Goal: Task Accomplishment & Management: Use online tool/utility

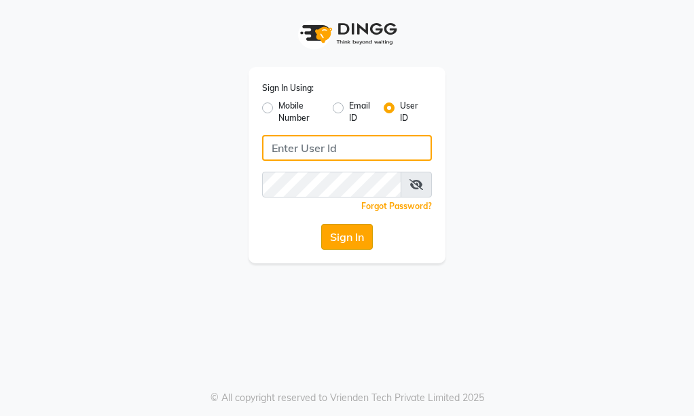
type input "prabhutasalon"
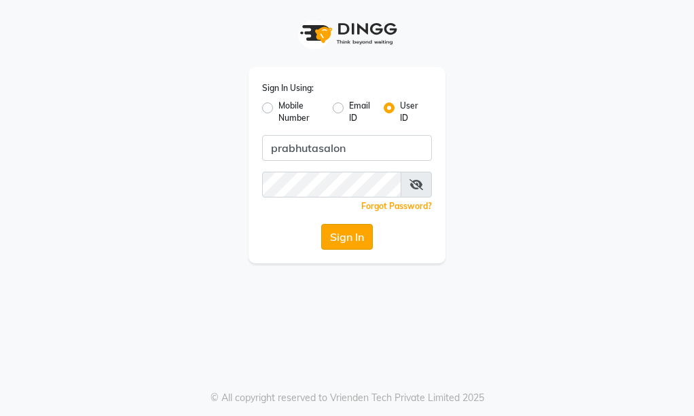
click at [332, 238] on button "Sign In" at bounding box center [347, 237] width 52 height 26
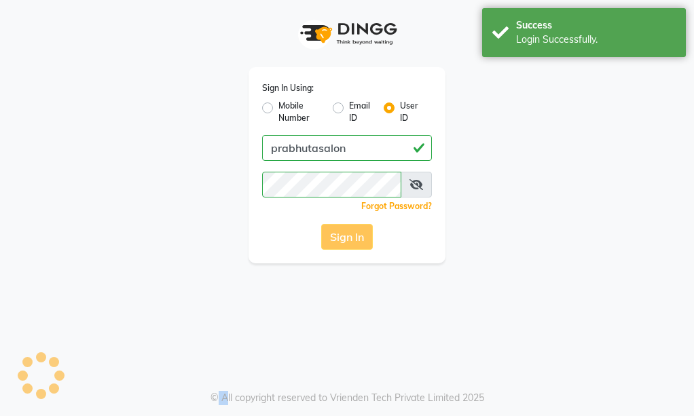
click at [332, 238] on div "Sign In" at bounding box center [347, 237] width 170 height 26
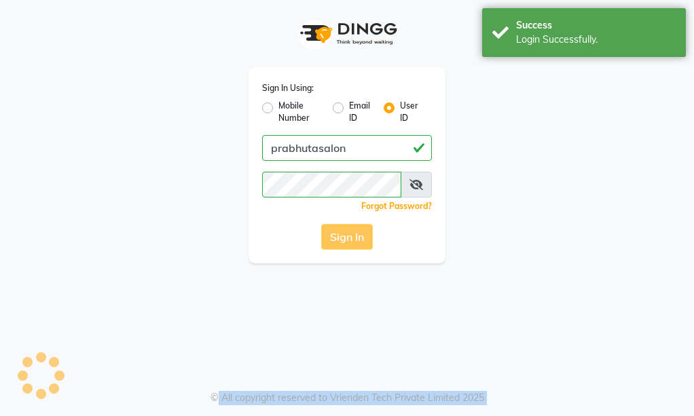
click at [332, 238] on div "Sign In" at bounding box center [347, 237] width 170 height 26
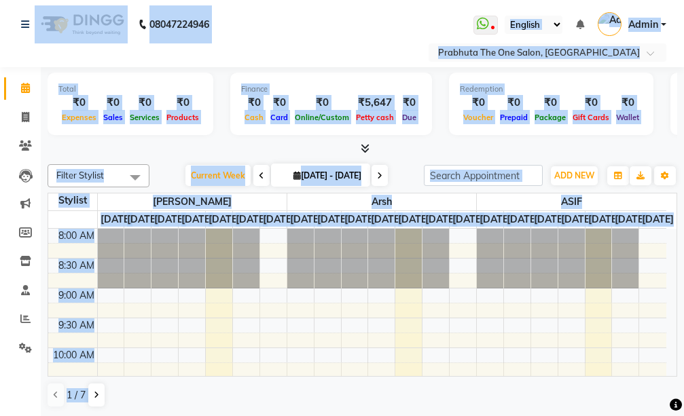
click at [338, 38] on nav "08047224946 Select Location × Prabhuta The One Salon, [PERSON_NAME] WhatsApp St…" at bounding box center [342, 33] width 684 height 67
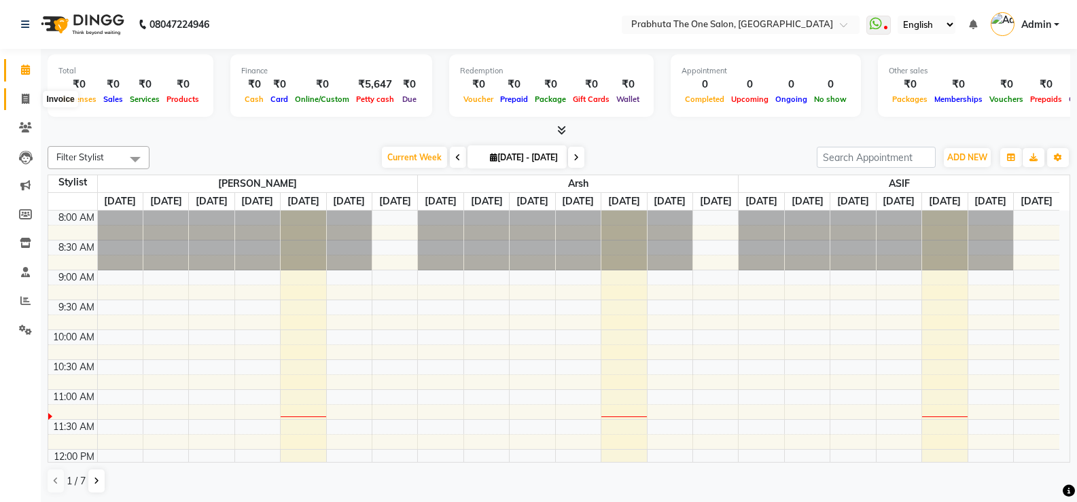
click at [25, 94] on icon at bounding box center [25, 99] width 7 height 10
select select "service"
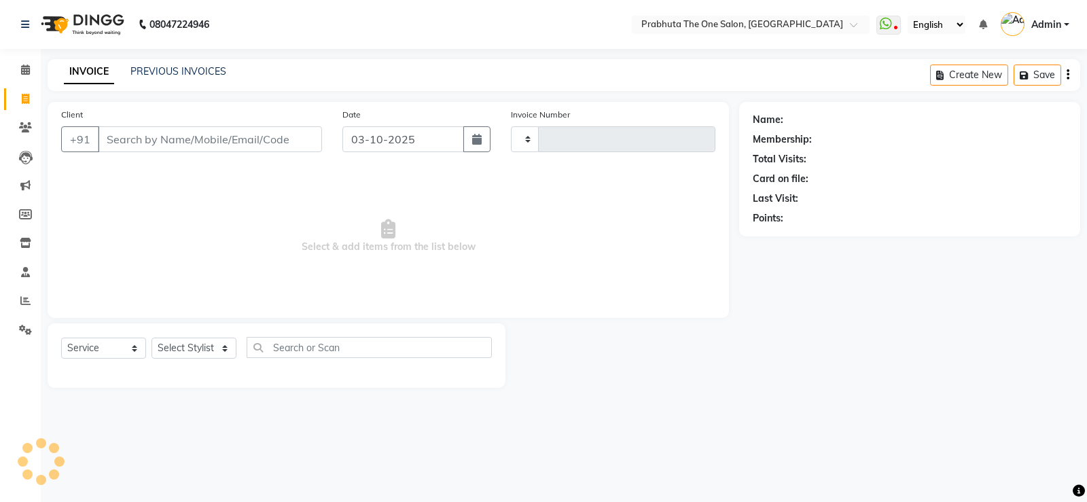
type input "1429"
select select "5326"
click at [275, 139] on input "Client" at bounding box center [210, 139] width 224 height 26
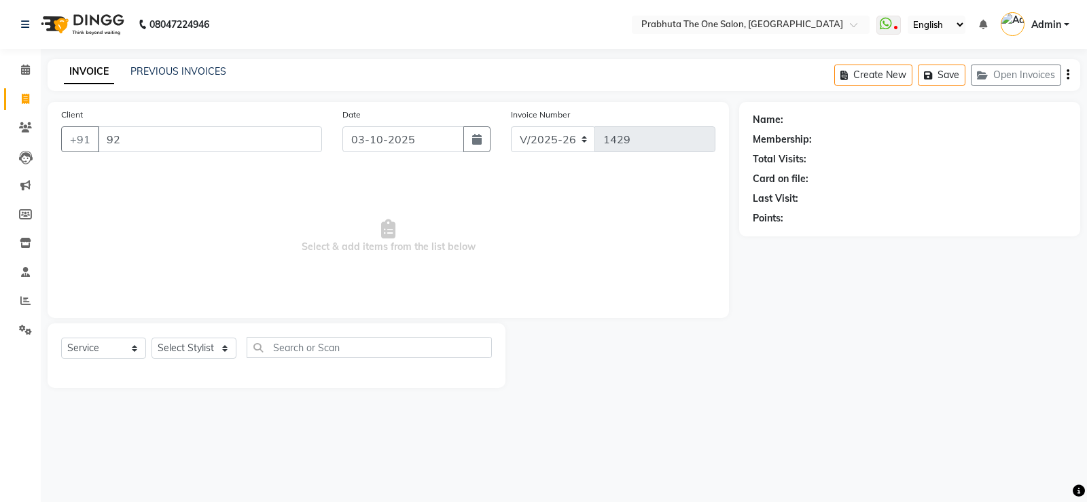
type input "9"
type input "8252708343"
click at [275, 139] on span "Add Client" at bounding box center [287, 139] width 54 height 14
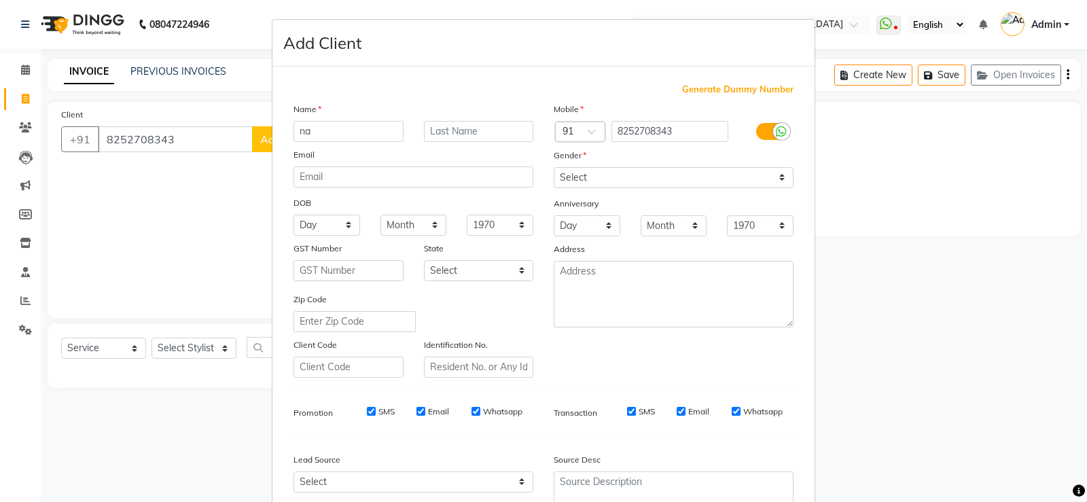
type input "n"
type input "Naksh"
click at [584, 175] on select "Select [DEMOGRAPHIC_DATA] [DEMOGRAPHIC_DATA] Other Prefer Not To Say" at bounding box center [674, 177] width 240 height 21
select select "[DEMOGRAPHIC_DATA]"
click at [554, 167] on select "Select [DEMOGRAPHIC_DATA] [DEMOGRAPHIC_DATA] Other Prefer Not To Say" at bounding box center [674, 177] width 240 height 21
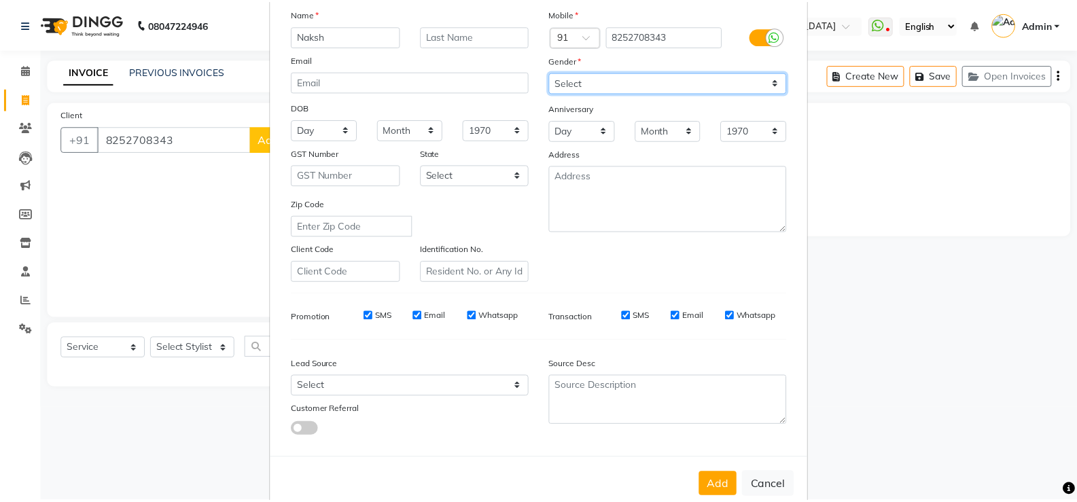
scroll to position [125, 0]
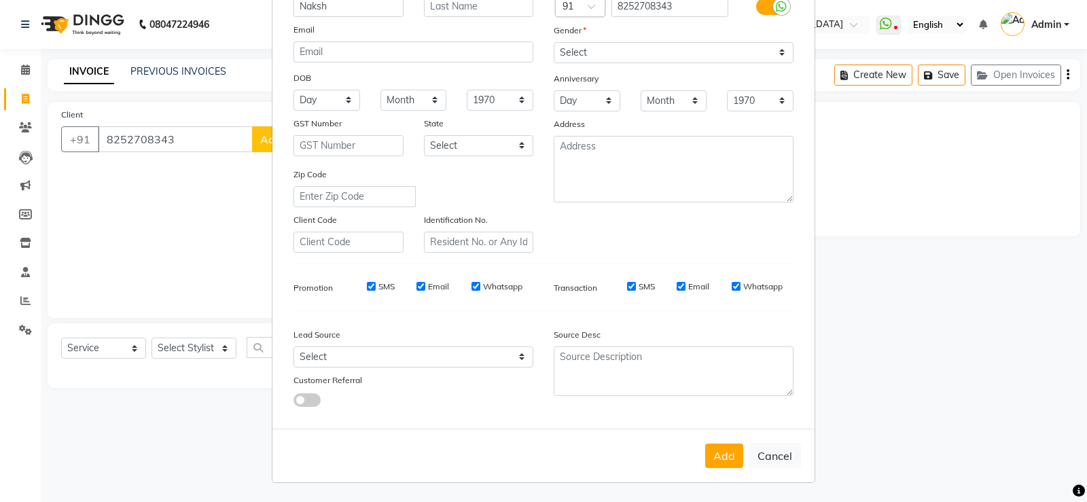
click at [694, 416] on button "Add" at bounding box center [724, 456] width 38 height 24
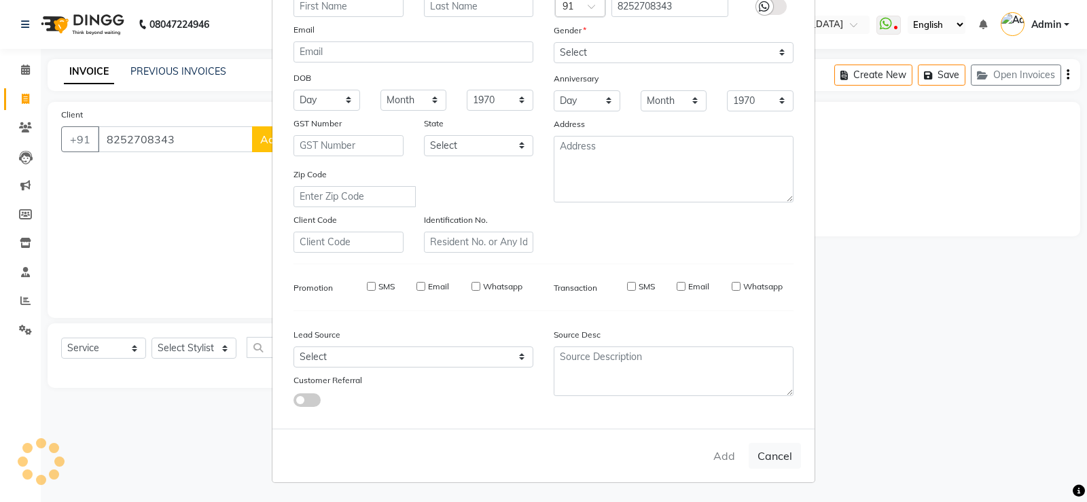
select select
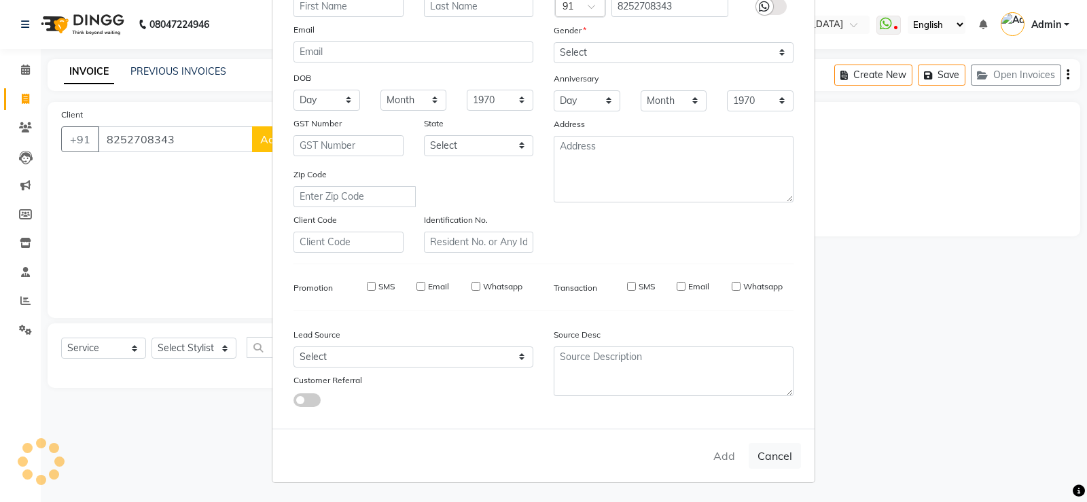
select select
checkbox input "false"
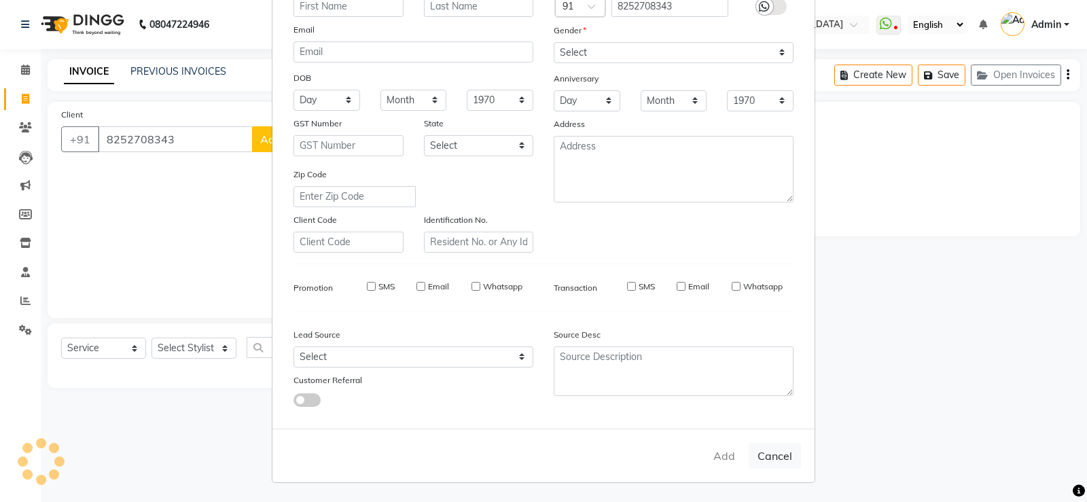
checkbox input "false"
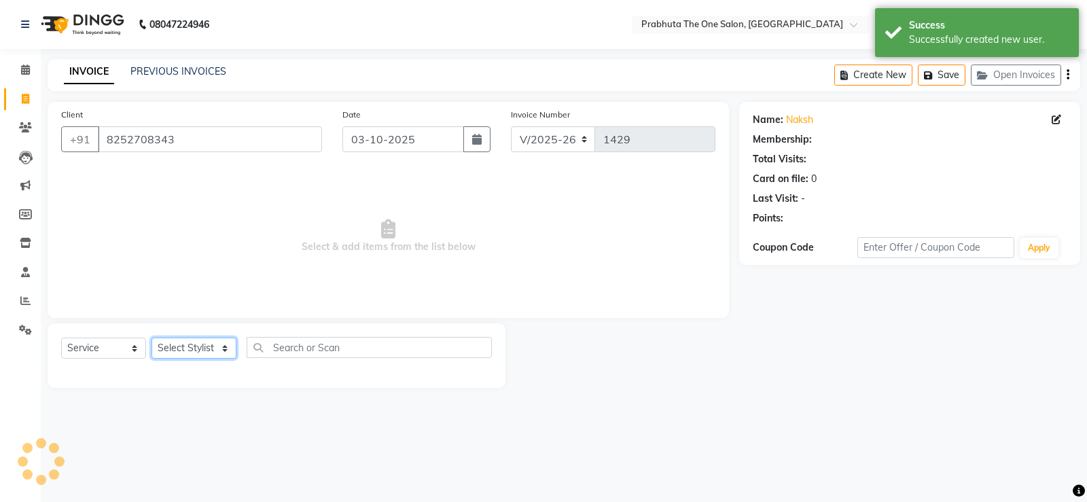
click at [173, 344] on select "Select Stylist [PERSON_NAME] [PERSON_NAME] ausween [PERSON_NAME] [PERSON_NAME] …" at bounding box center [194, 348] width 85 height 21
select select "1: Object"
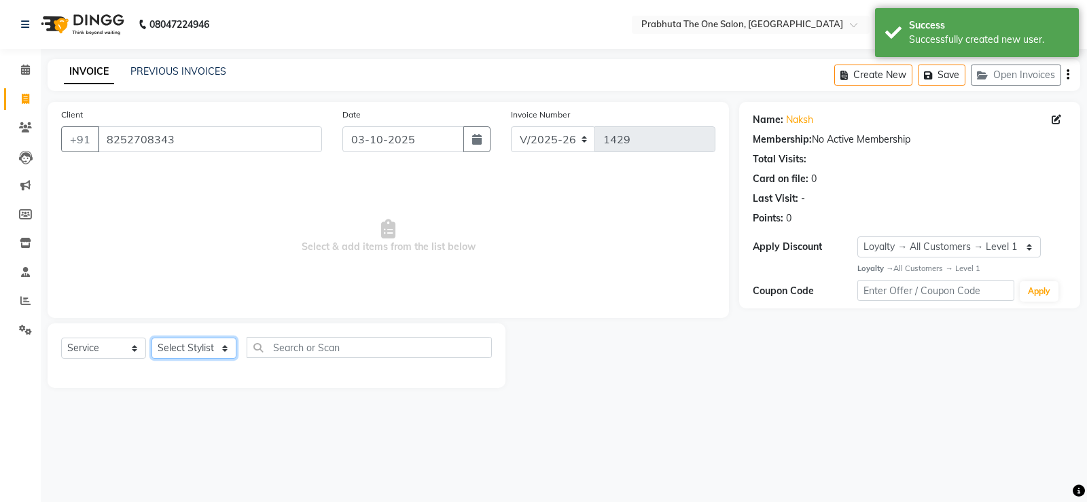
select select "60971"
click at [152, 338] on select "Select Stylist [PERSON_NAME] [PERSON_NAME] ausween [PERSON_NAME] [PERSON_NAME] …" at bounding box center [194, 348] width 85 height 21
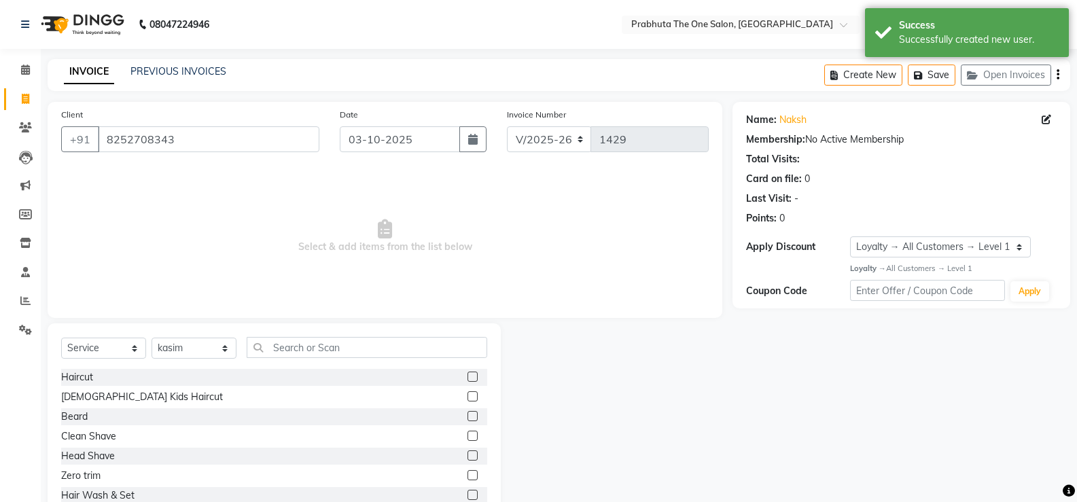
click at [467, 376] on label at bounding box center [472, 377] width 10 height 10
click at [467, 376] on input "checkbox" at bounding box center [471, 377] width 9 height 9
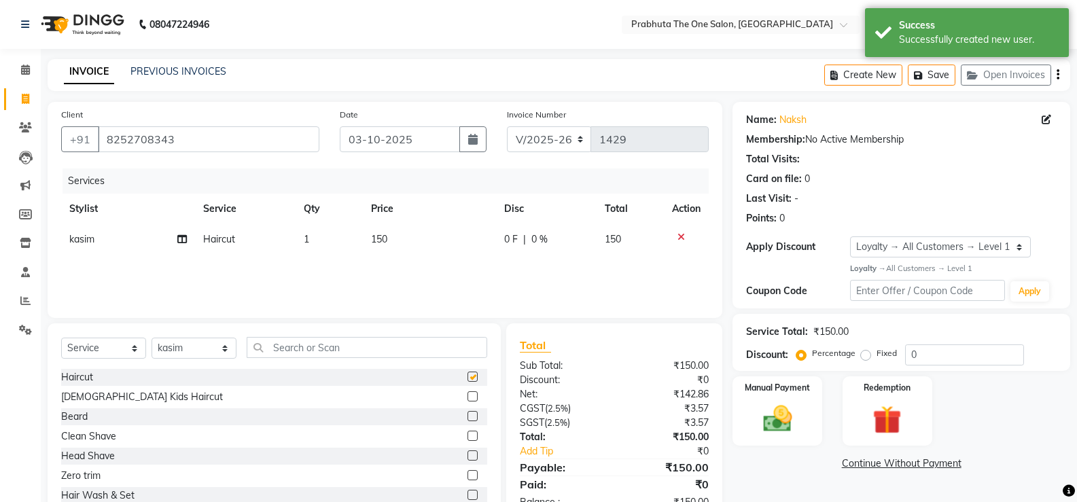
checkbox input "false"
click at [502, 253] on td "0 F | 0 %" at bounding box center [546, 239] width 101 height 31
select select "60971"
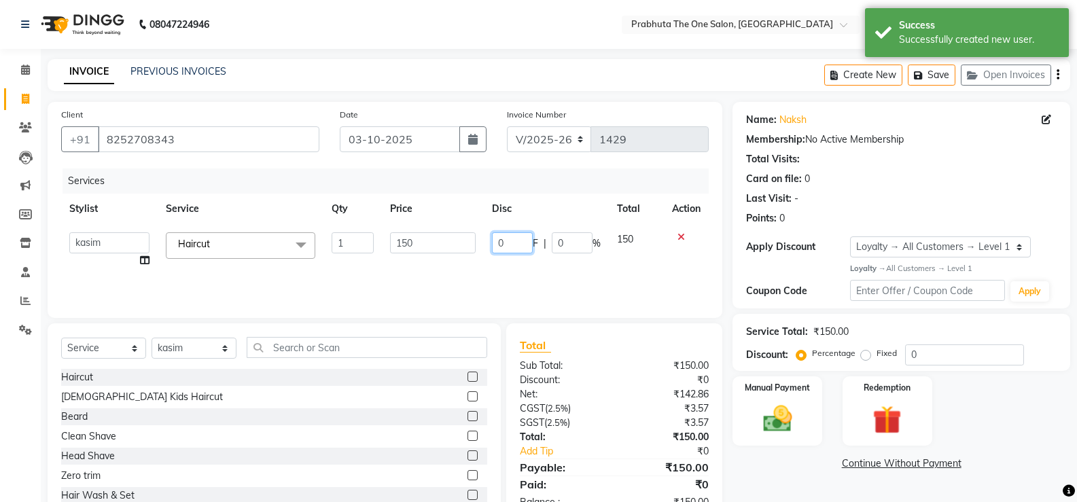
click at [507, 241] on input "0" at bounding box center [512, 242] width 41 height 21
type input "51"
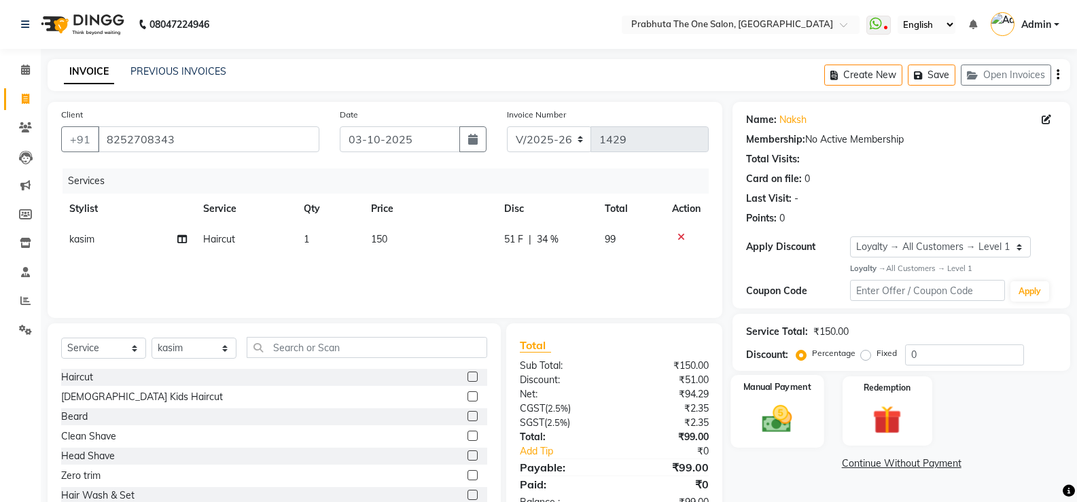
click at [694, 390] on label "Manual Payment" at bounding box center [777, 386] width 68 height 13
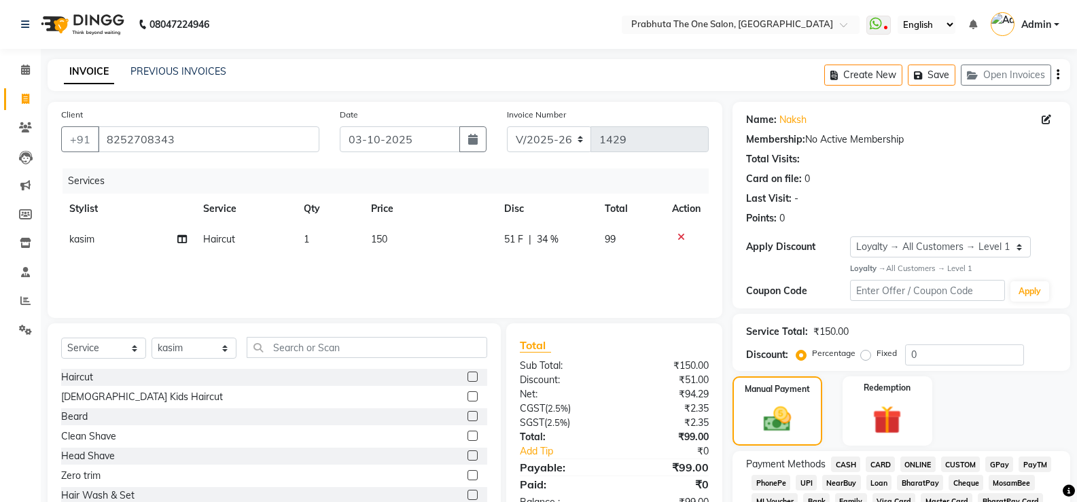
click at [694, 416] on span "GPay" at bounding box center [999, 465] width 28 height 16
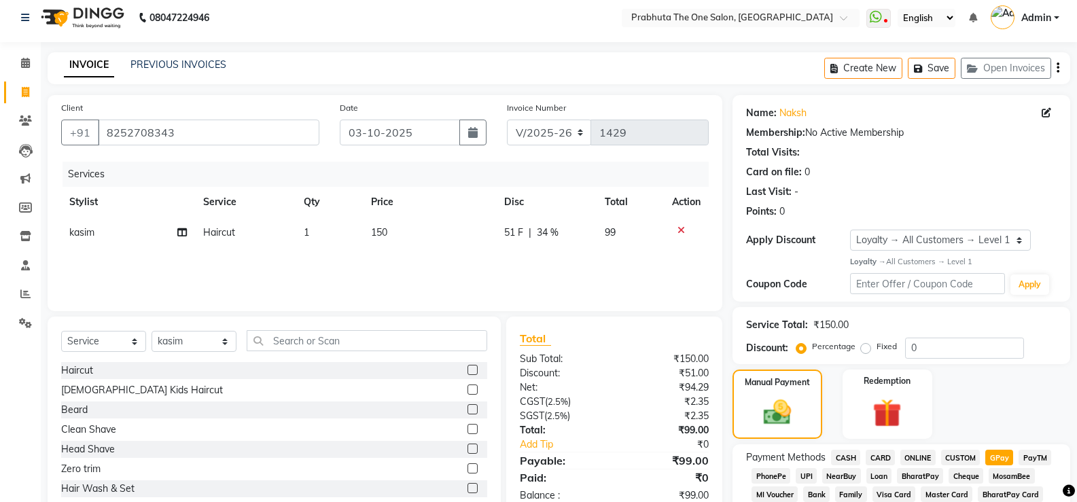
scroll to position [0, 0]
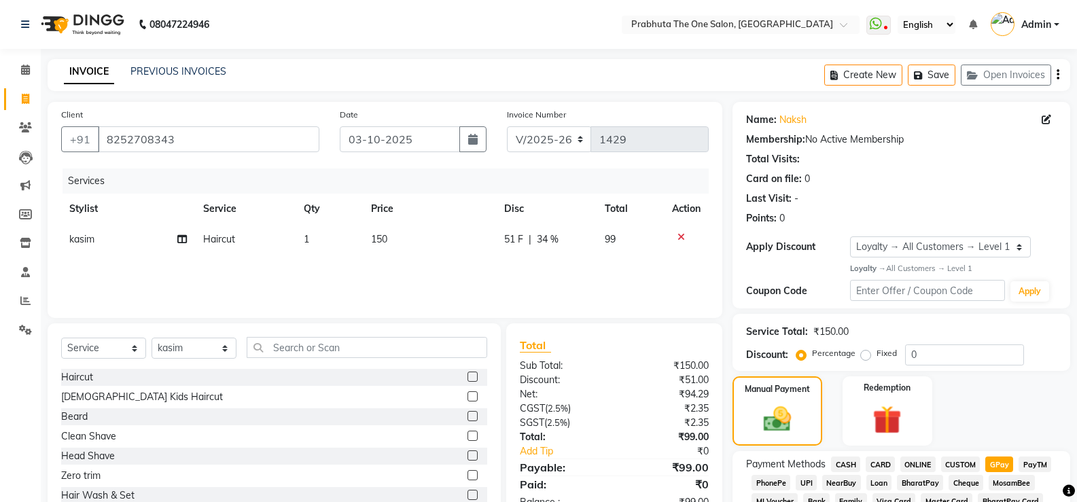
click at [694, 416] on span "CASH" at bounding box center [845, 465] width 29 height 16
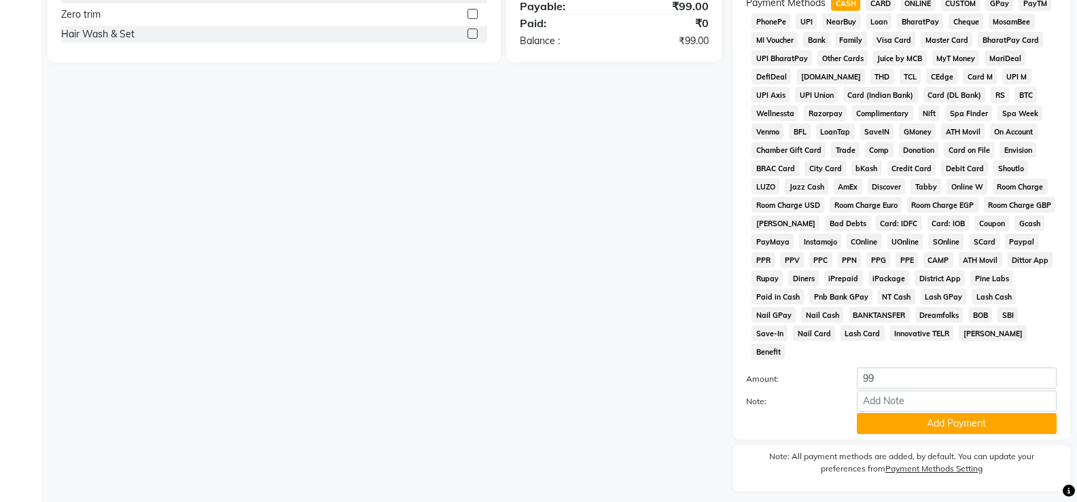
scroll to position [480, 0]
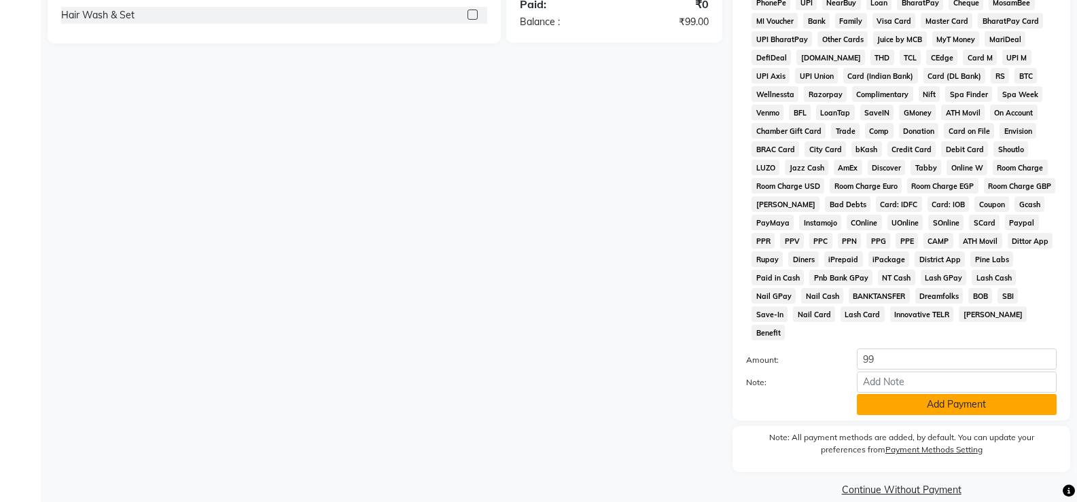
click at [694, 394] on button "Add Payment" at bounding box center [957, 404] width 200 height 21
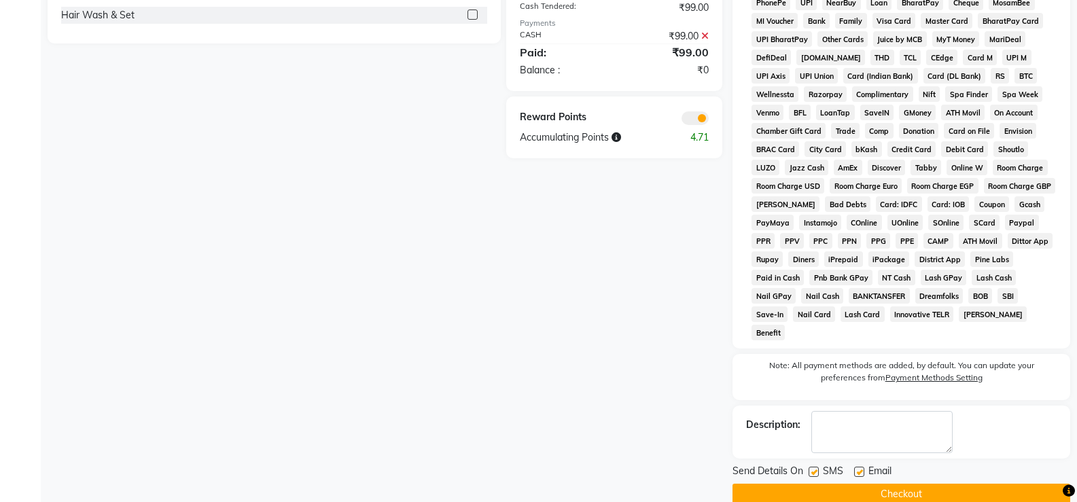
click at [694, 416] on button "Checkout" at bounding box center [901, 494] width 338 height 21
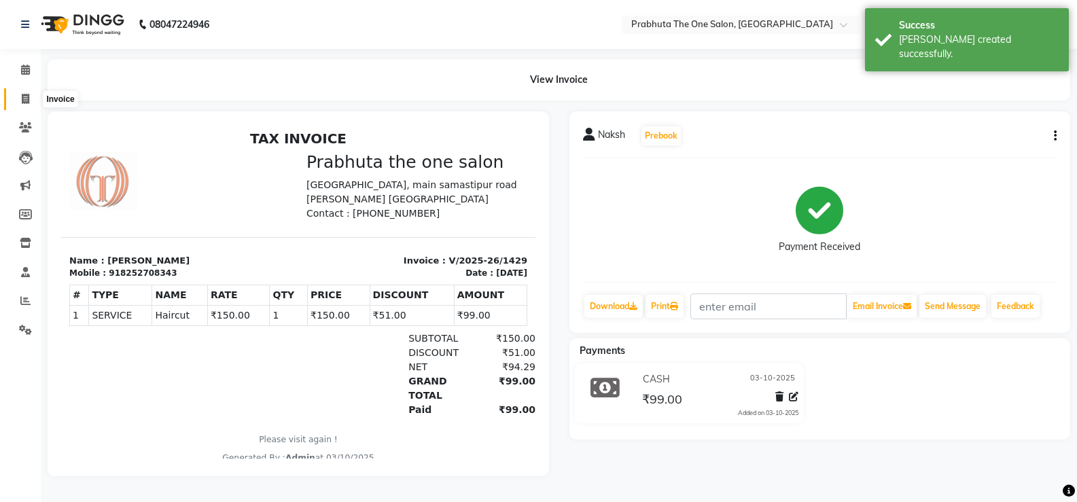
click at [26, 92] on span at bounding box center [26, 100] width 24 height 16
select select "5326"
select select "service"
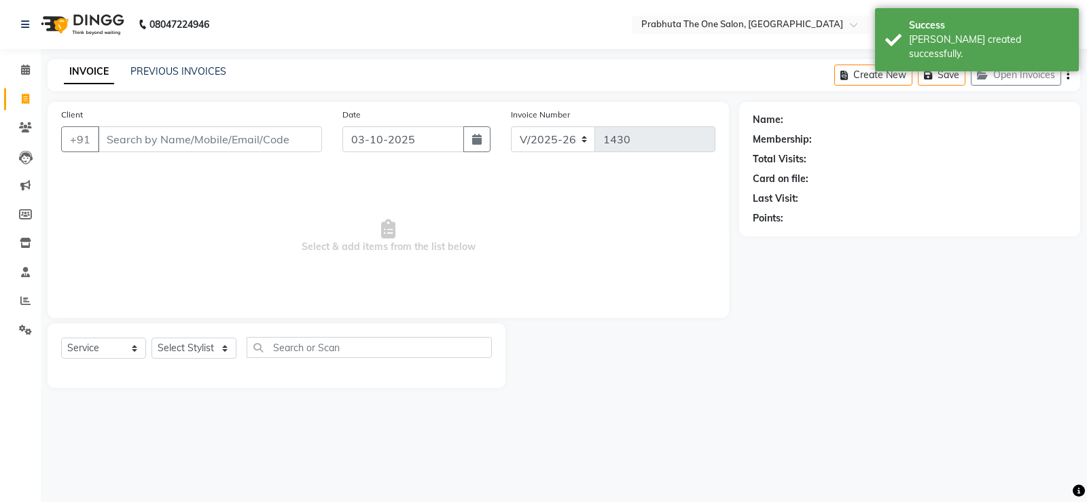
click at [149, 147] on input "Client" at bounding box center [210, 139] width 224 height 26
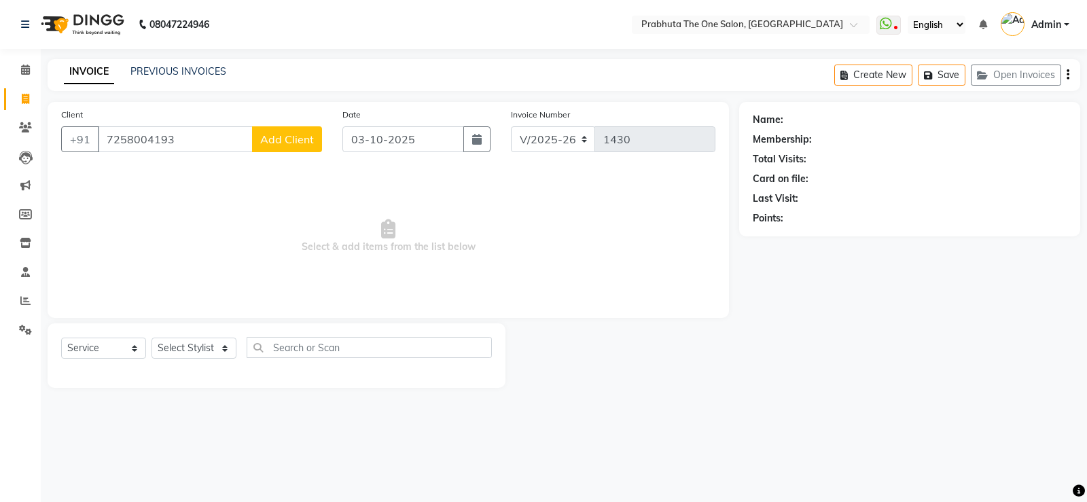
type input "7258004193"
click at [304, 148] on button "Add Client" at bounding box center [287, 139] width 70 height 26
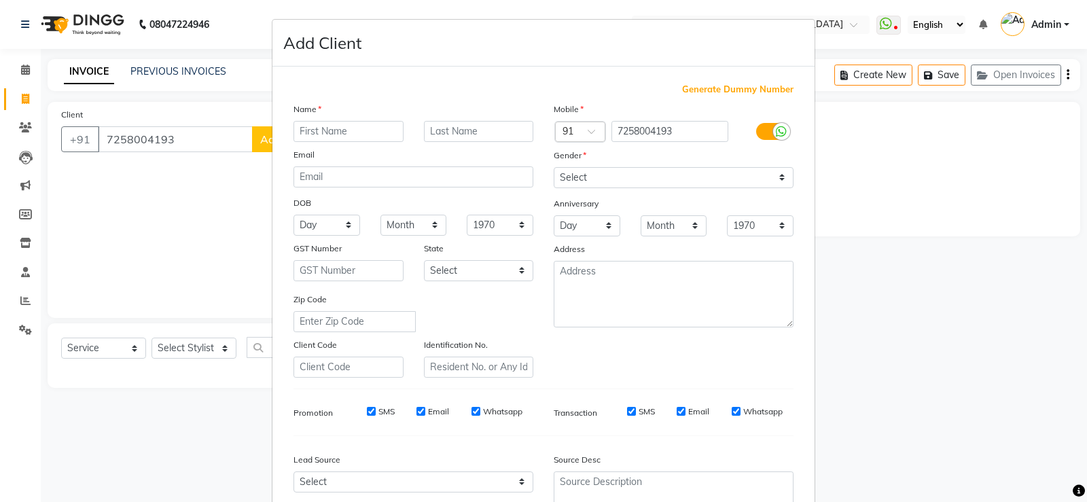
click at [319, 129] on input "text" at bounding box center [349, 131] width 110 height 21
type input "[PERSON_NAME]"
click at [694, 175] on select "Select [DEMOGRAPHIC_DATA] [DEMOGRAPHIC_DATA] Other Prefer Not To Say" at bounding box center [674, 177] width 240 height 21
select select "[DEMOGRAPHIC_DATA]"
click at [554, 167] on select "Select [DEMOGRAPHIC_DATA] [DEMOGRAPHIC_DATA] Other Prefer Not To Say" at bounding box center [674, 177] width 240 height 21
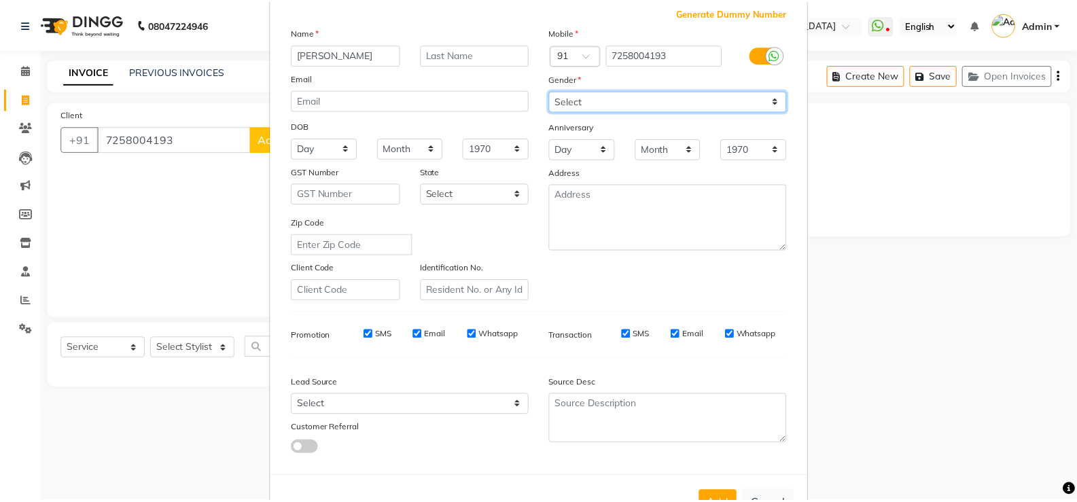
scroll to position [125, 0]
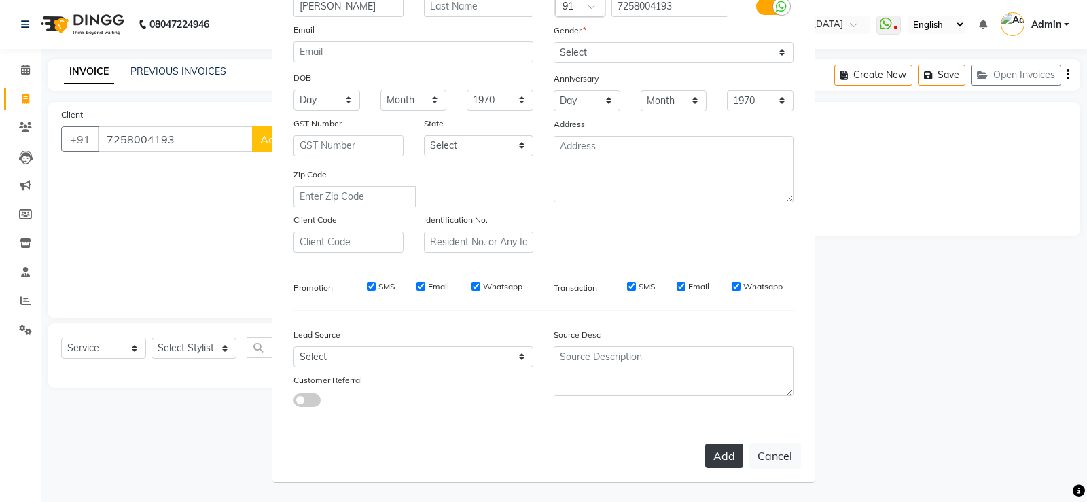
click at [694, 416] on button "Add" at bounding box center [724, 456] width 38 height 24
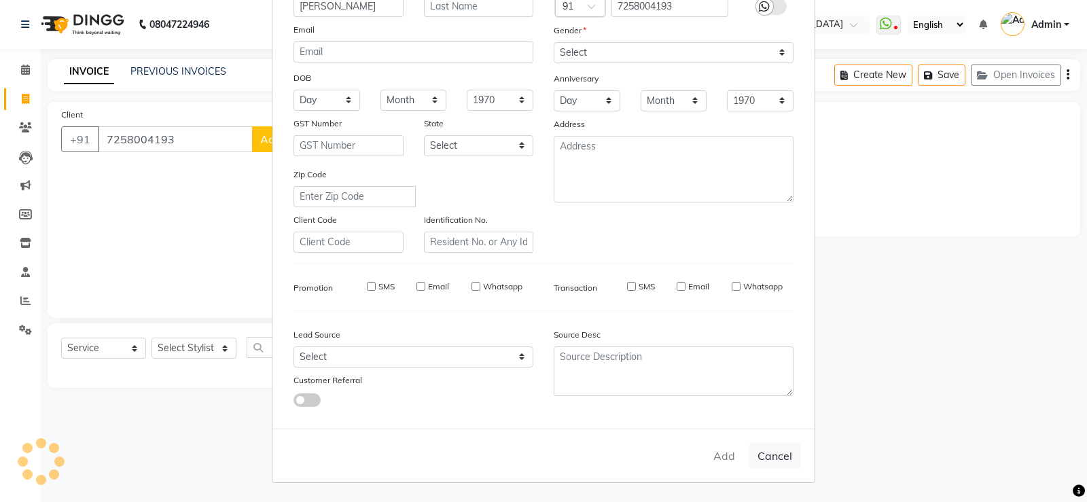
select select
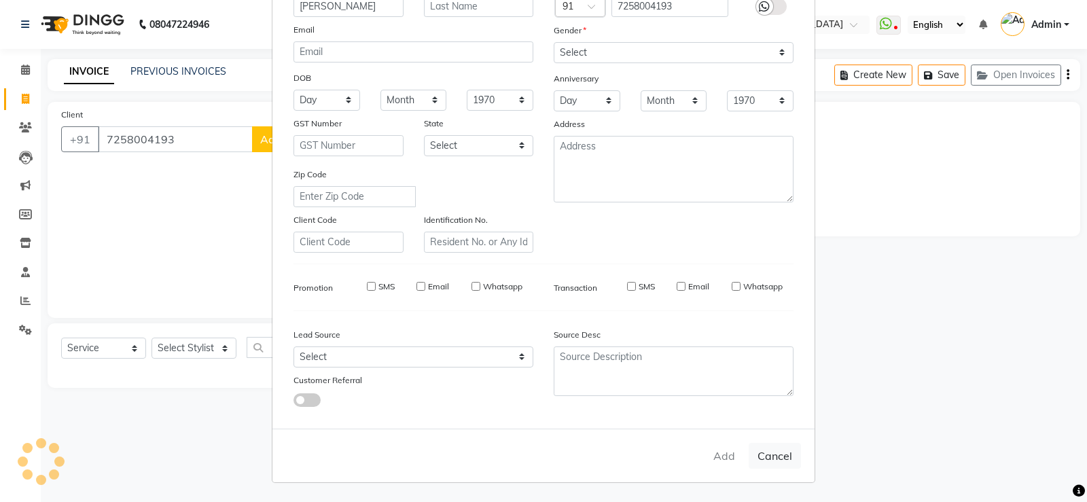
select select
checkbox input "false"
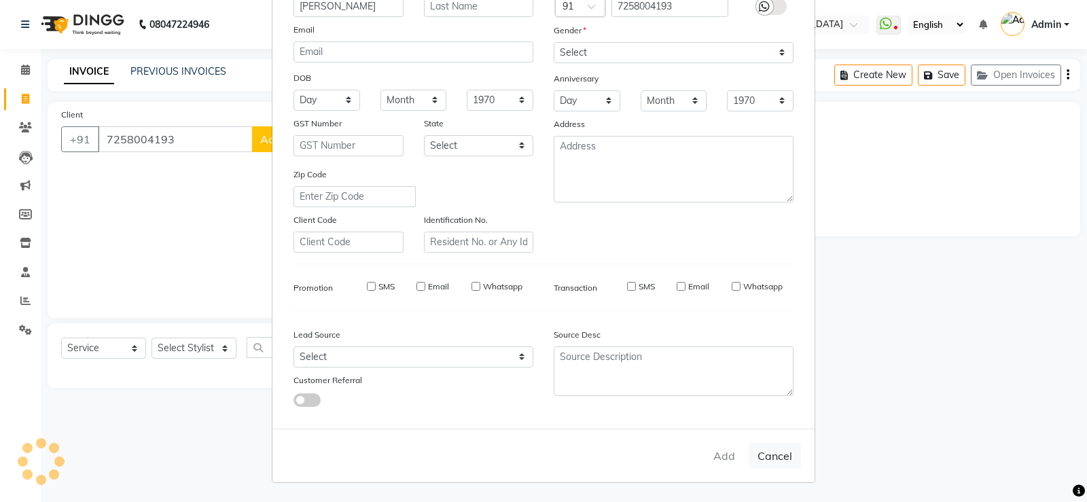
checkbox input "false"
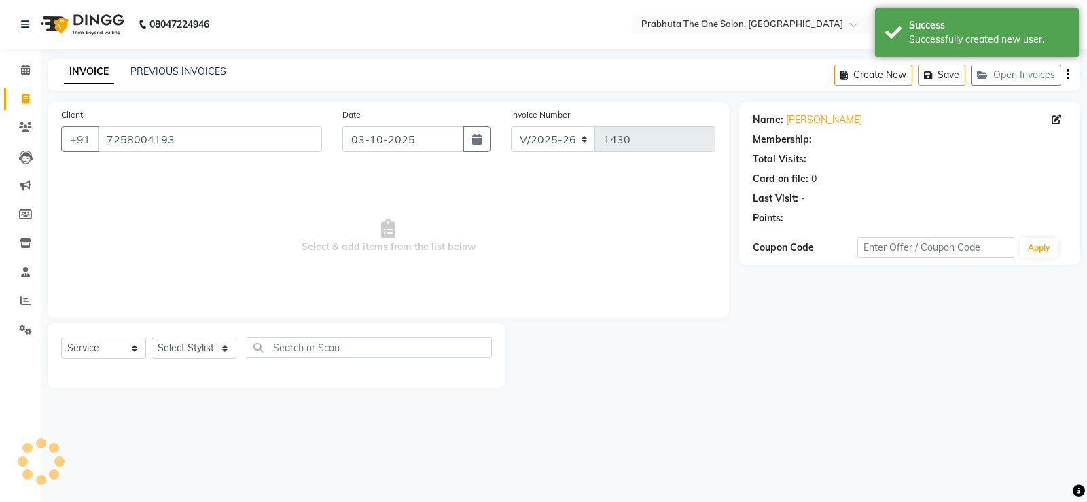
select select "1: Object"
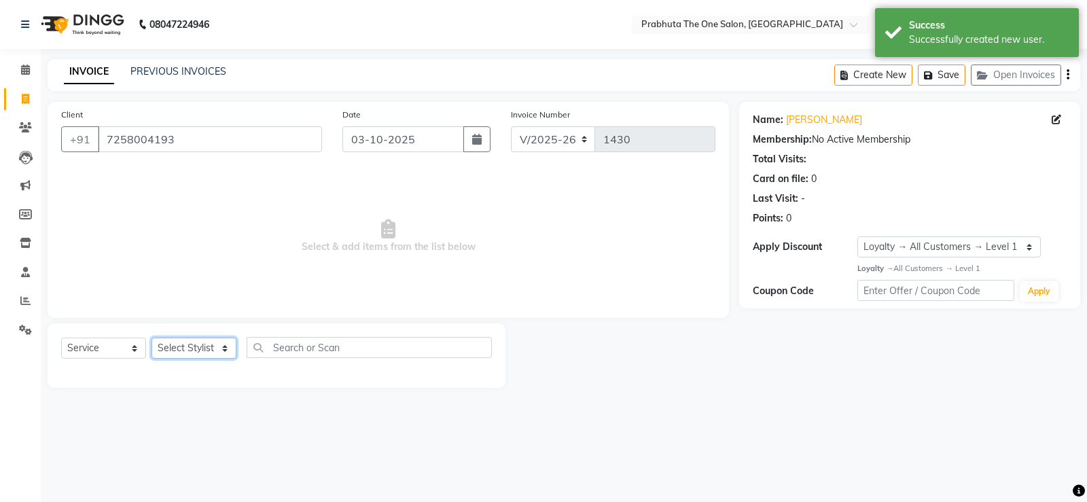
click at [209, 342] on select "Select Stylist [PERSON_NAME] [PERSON_NAME] ausween [PERSON_NAME] [PERSON_NAME] …" at bounding box center [194, 348] width 85 height 21
select select "60971"
click at [152, 338] on select "Select Stylist [PERSON_NAME] [PERSON_NAME] ausween [PERSON_NAME] [PERSON_NAME] …" at bounding box center [194, 348] width 85 height 21
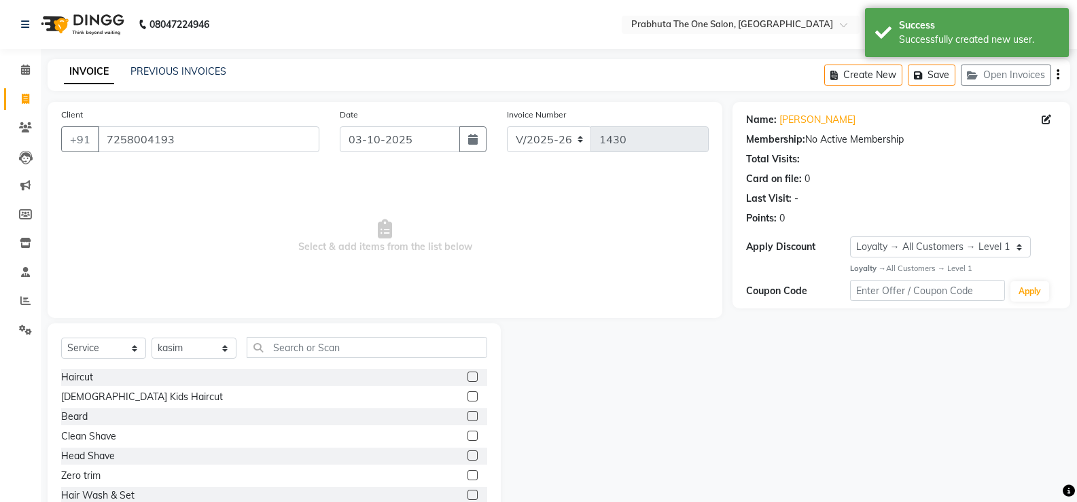
click at [467, 376] on label at bounding box center [472, 377] width 10 height 10
click at [467, 376] on input "checkbox" at bounding box center [471, 377] width 9 height 9
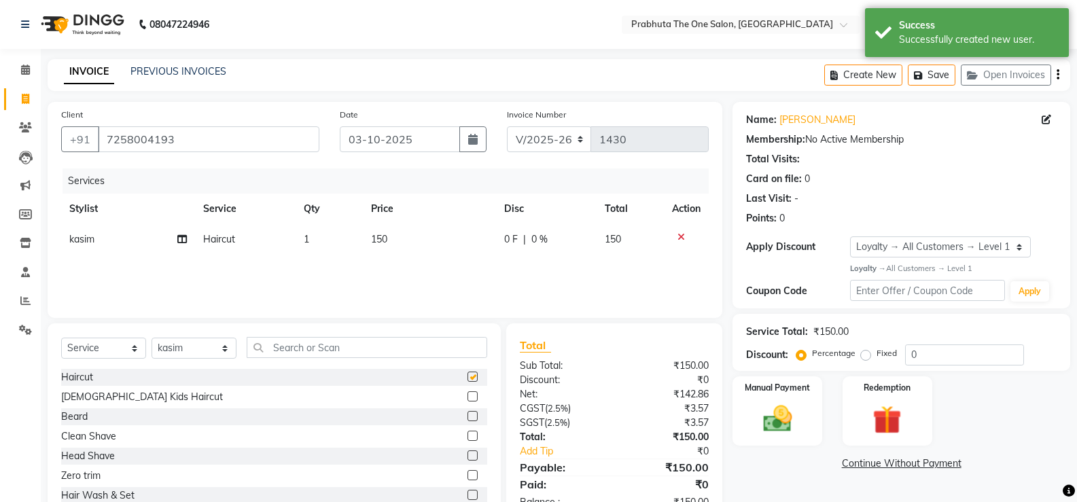
checkbox input "false"
click at [467, 412] on label at bounding box center [472, 416] width 10 height 10
click at [467, 412] on input "checkbox" at bounding box center [471, 416] width 9 height 9
checkbox input "false"
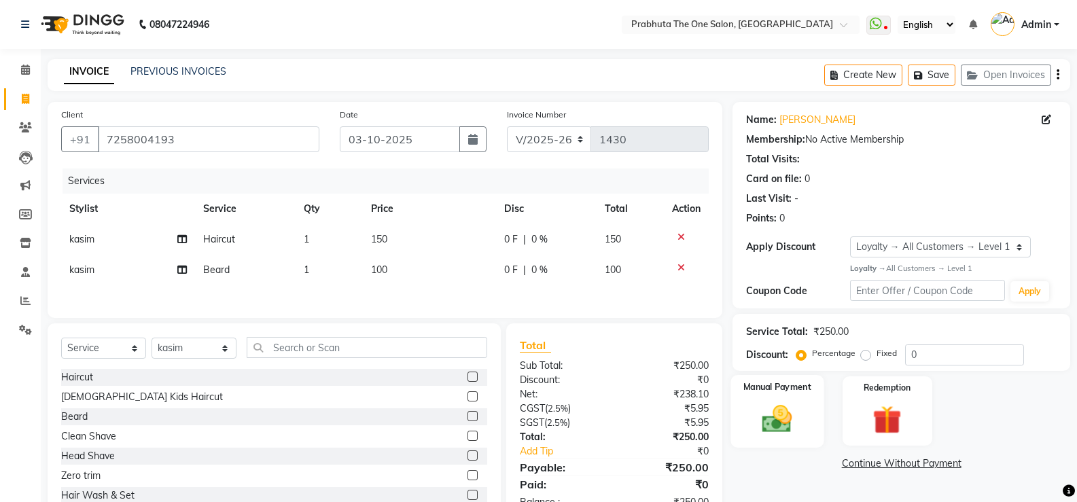
click at [694, 401] on div "Manual Payment" at bounding box center [777, 411] width 93 height 73
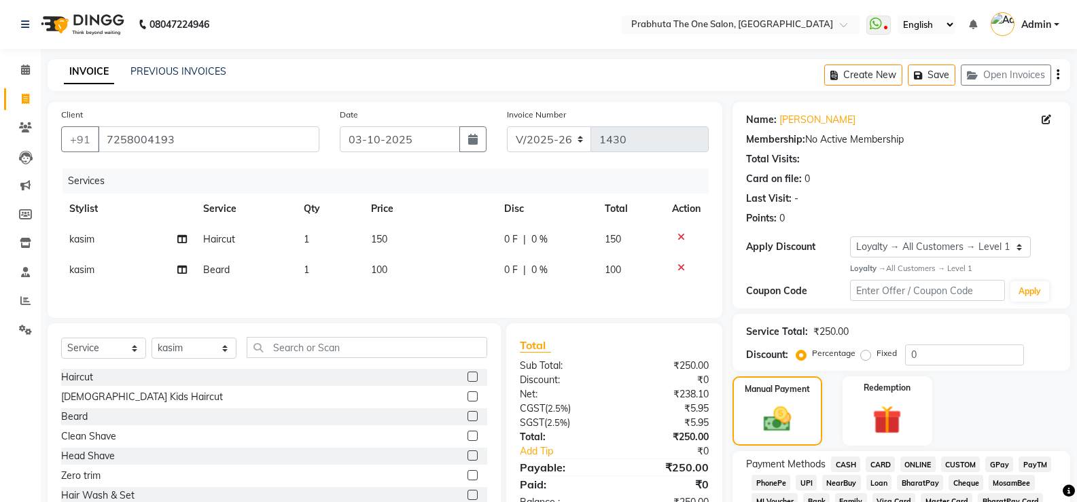
click at [694, 416] on span "GPay" at bounding box center [999, 465] width 28 height 16
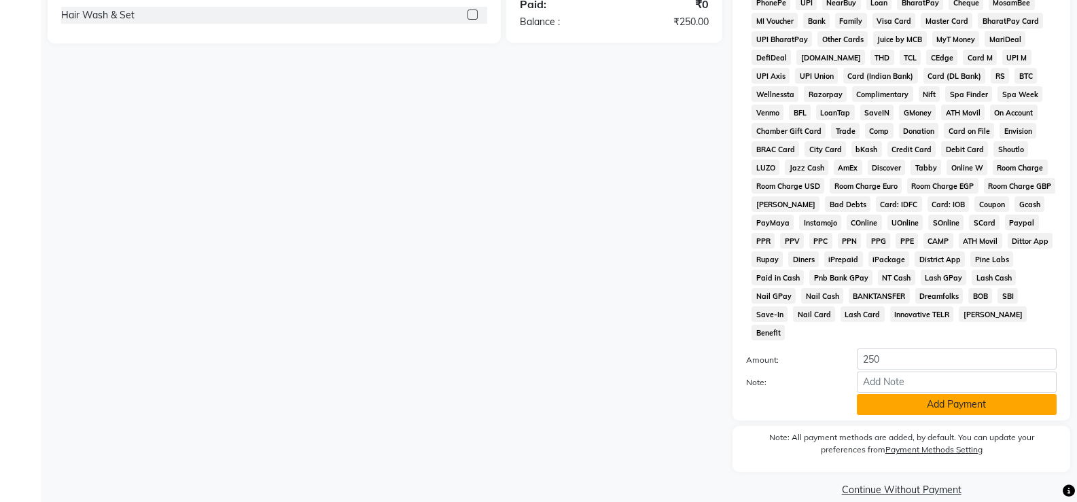
click at [694, 394] on button "Add Payment" at bounding box center [957, 404] width 200 height 21
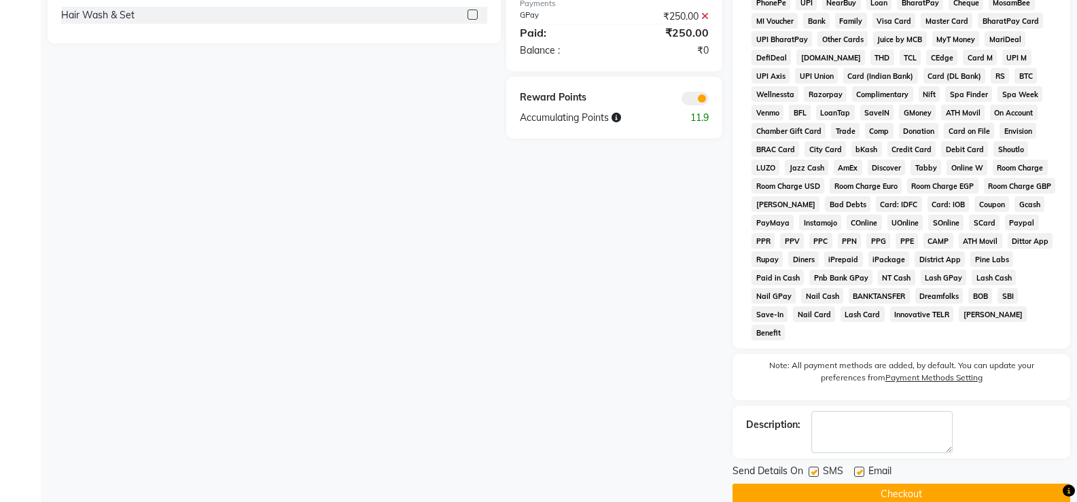
click at [694, 416] on button "Checkout" at bounding box center [901, 494] width 338 height 21
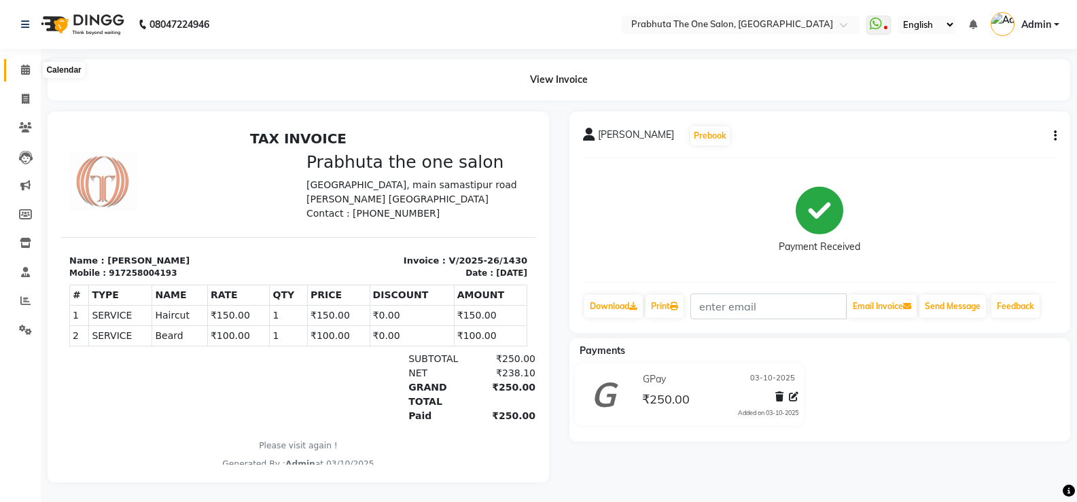
click at [19, 63] on span at bounding box center [26, 71] width 24 height 16
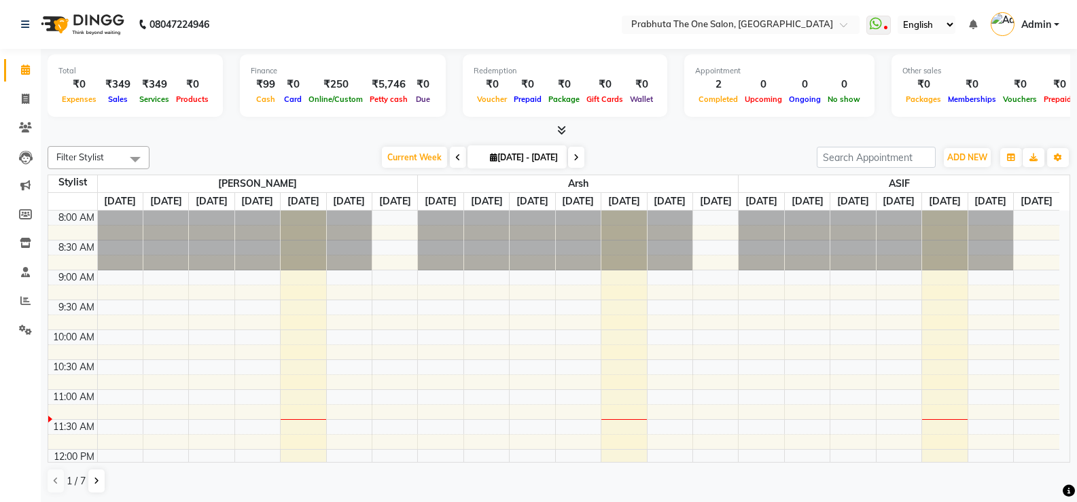
click at [330, 159] on div "Current Week [DATE] [DATE] - [DATE]" at bounding box center [483, 157] width 654 height 20
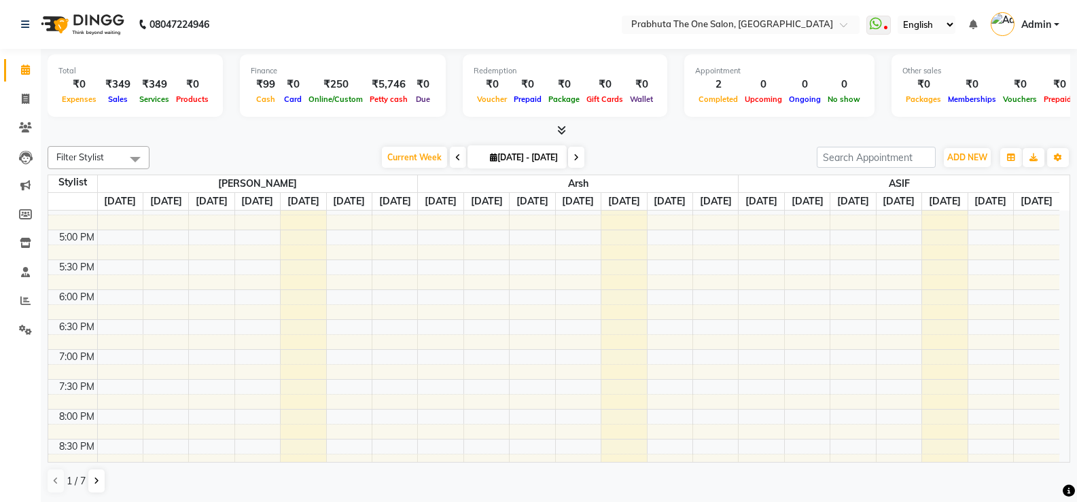
scroll to position [599, 0]
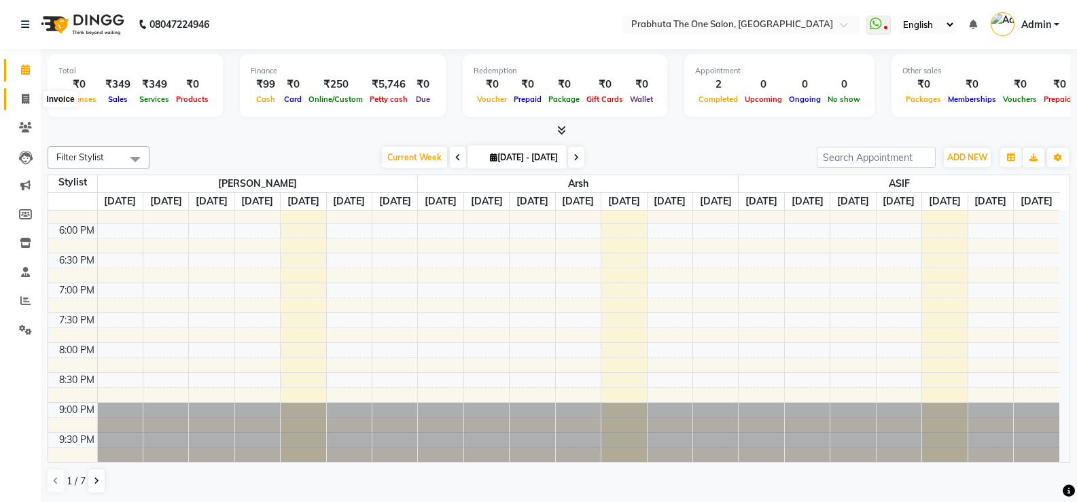
click at [27, 105] on span at bounding box center [26, 100] width 24 height 16
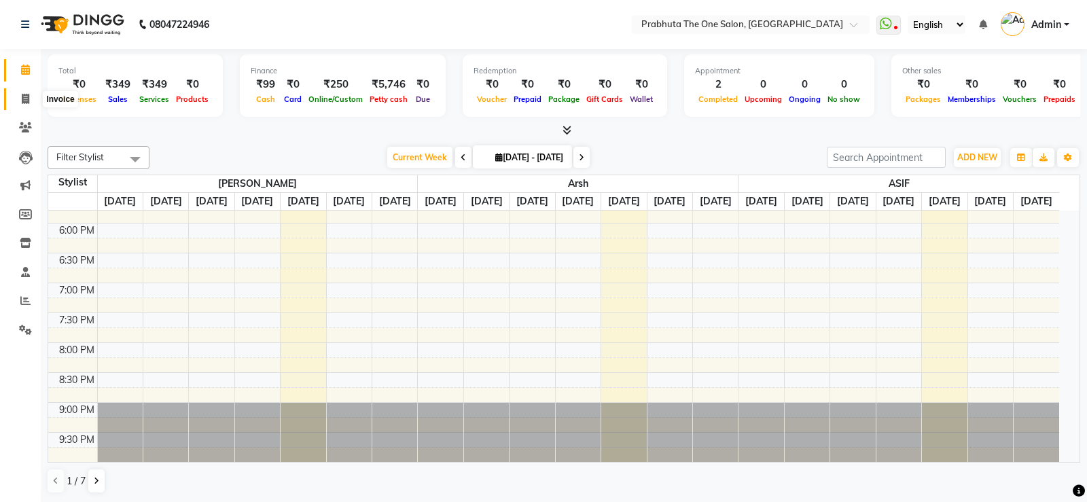
select select "service"
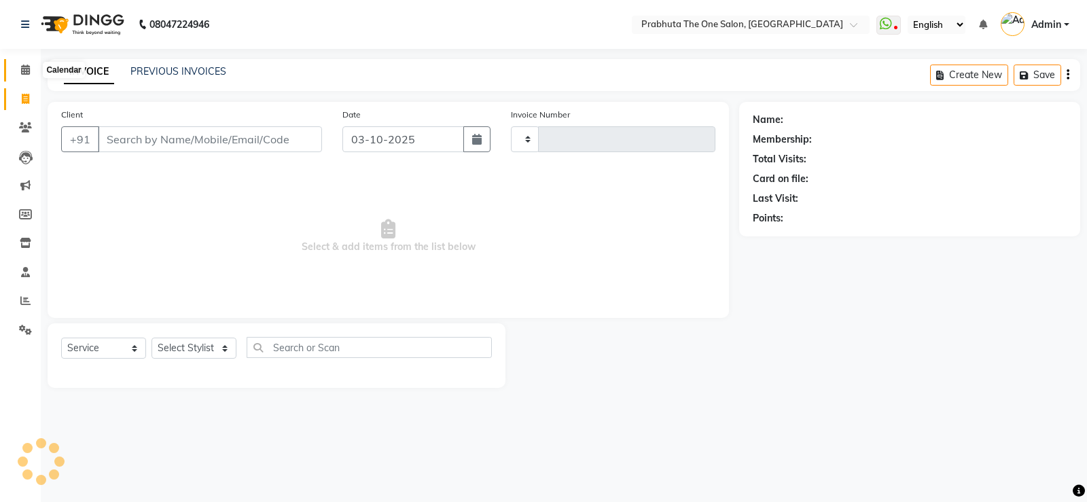
click at [31, 72] on span at bounding box center [26, 71] width 24 height 16
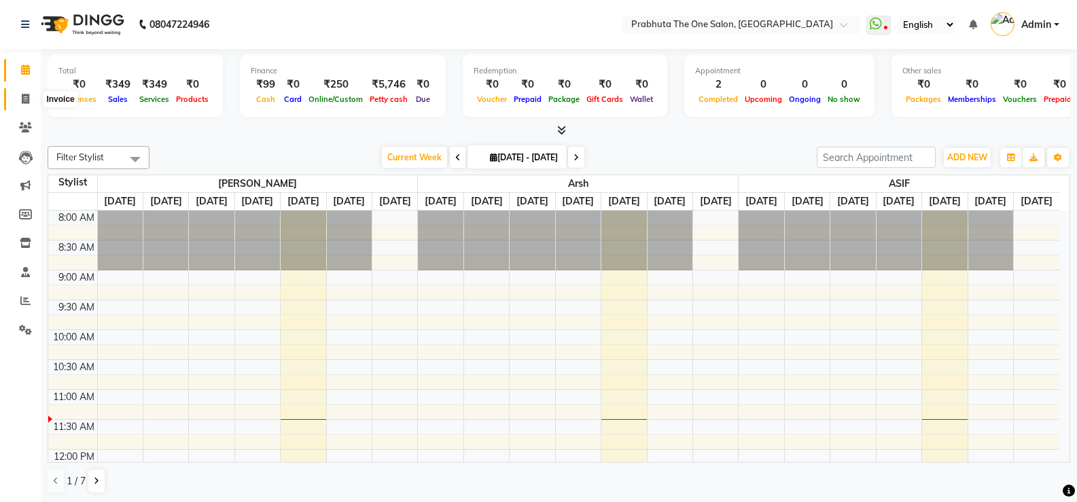
click at [24, 99] on icon at bounding box center [25, 99] width 7 height 10
select select "service"
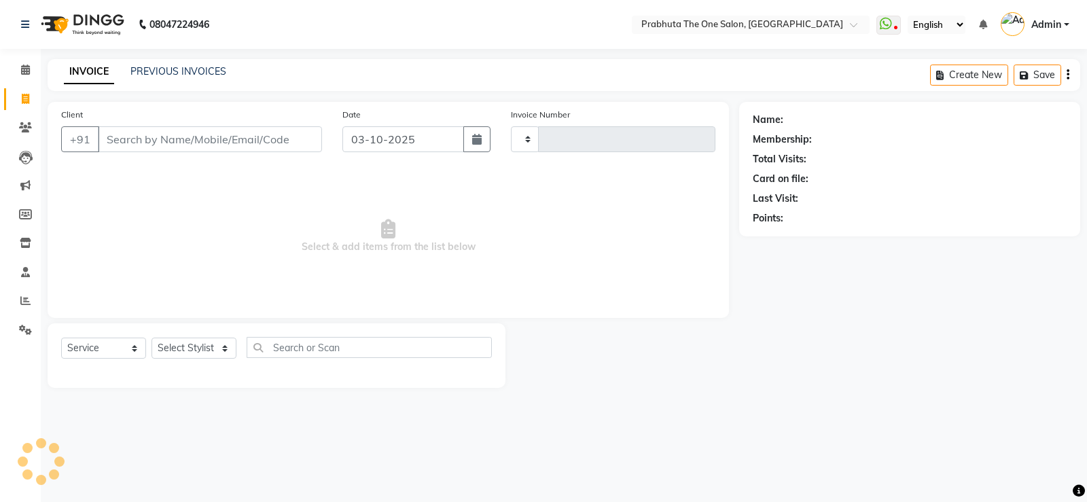
type input "1431"
select select "5326"
click at [22, 72] on icon at bounding box center [25, 70] width 9 height 10
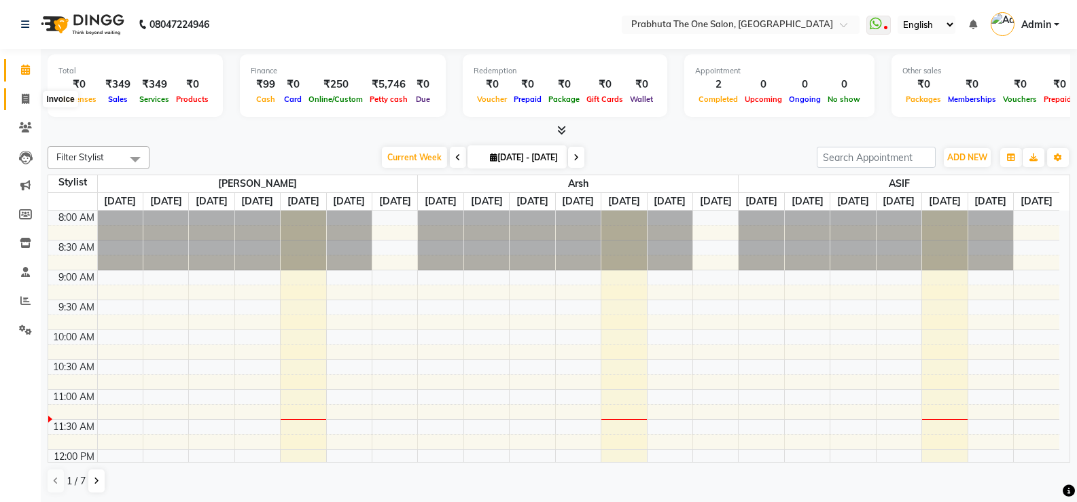
click at [29, 92] on span at bounding box center [26, 100] width 24 height 16
select select "5326"
select select "service"
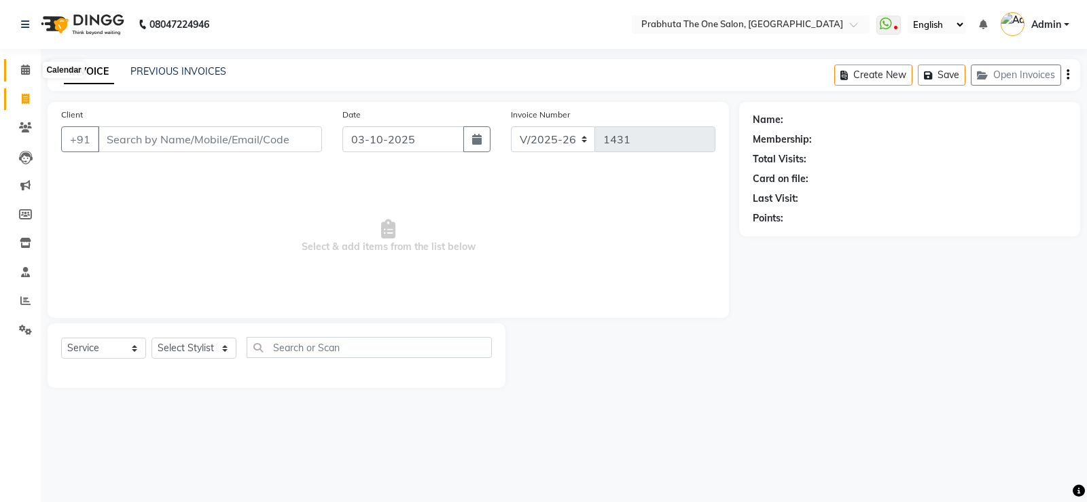
click at [25, 65] on icon at bounding box center [25, 70] width 9 height 10
